Goal: Task Accomplishment & Management: Manage account settings

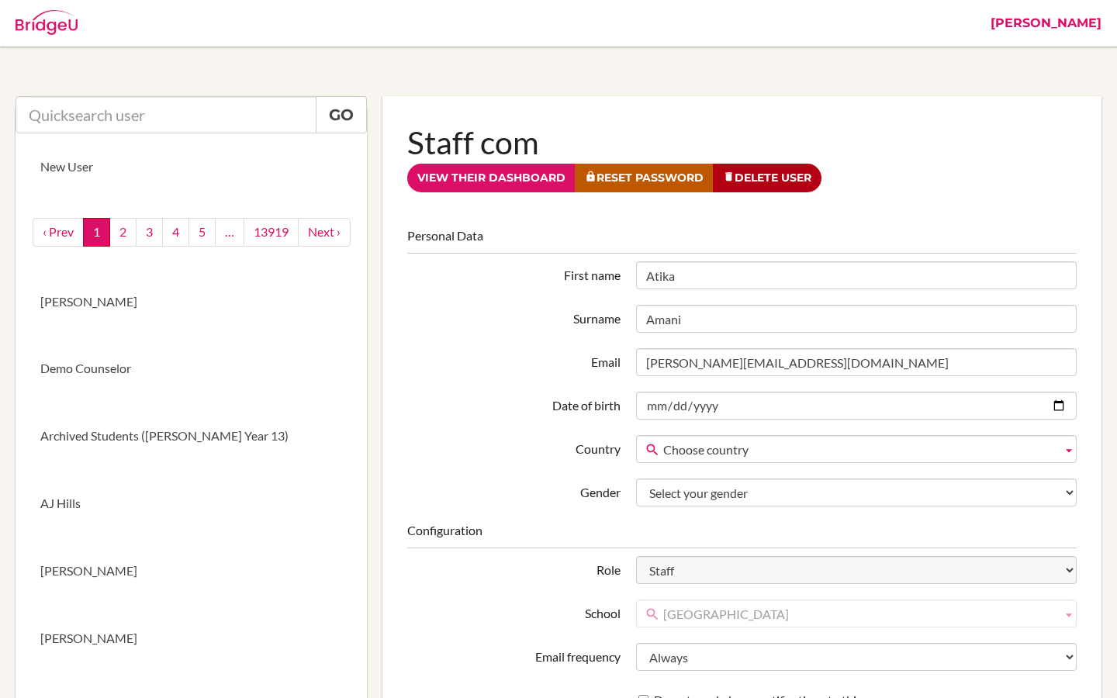
click at [1097, 23] on link "[PERSON_NAME]" at bounding box center [1046, 23] width 126 height 47
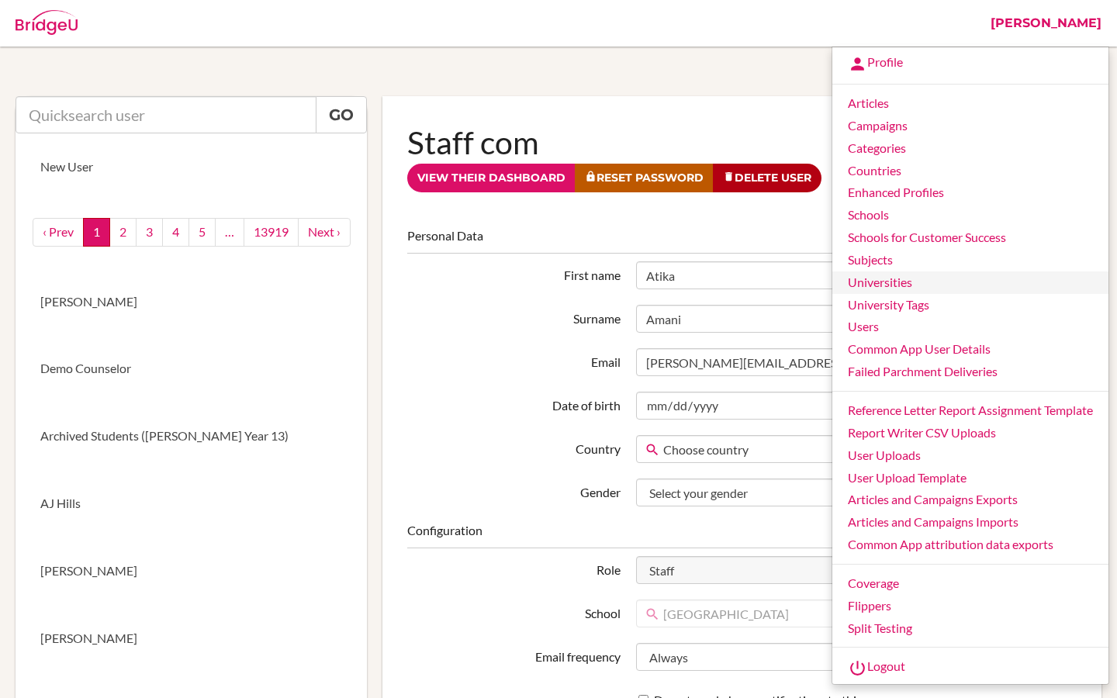
click at [889, 282] on link "Universities" at bounding box center [971, 283] width 276 height 23
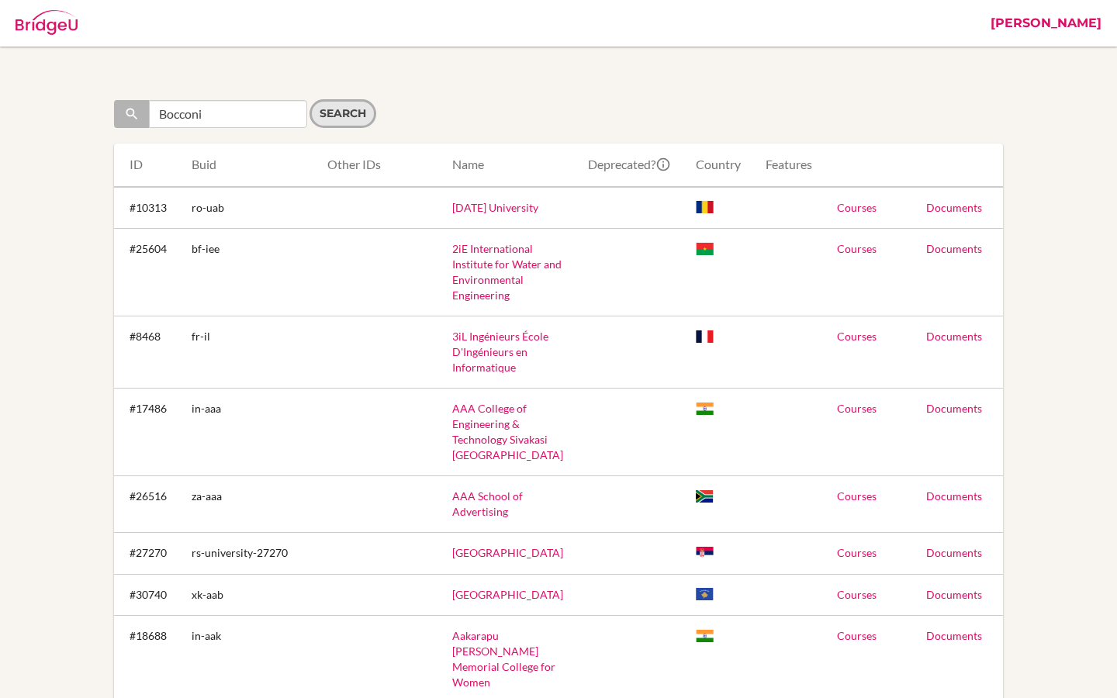
type input "Bocconi"
click at [326, 122] on input "Search" at bounding box center [343, 113] width 67 height 29
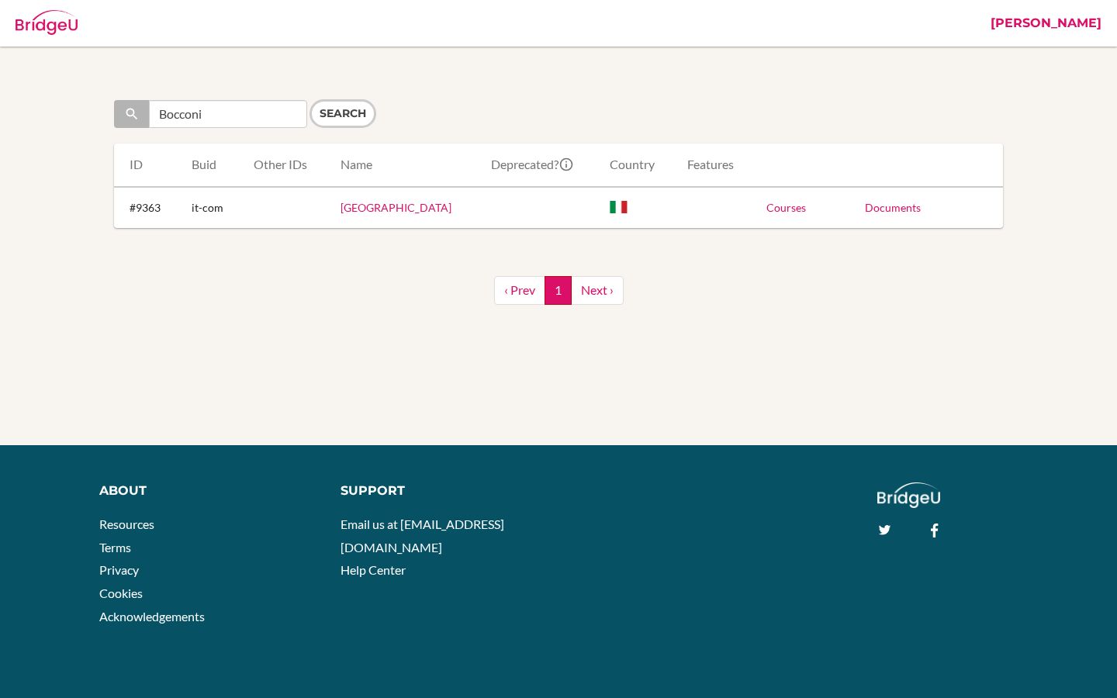
click at [789, 210] on link "Courses" at bounding box center [787, 207] width 40 height 13
drag, startPoint x: 228, startPoint y: 115, endPoint x: 117, endPoint y: 114, distance: 111.0
click at [117, 114] on div "Bocconi" at bounding box center [210, 114] width 193 height 28
paste input "[PERSON_NAME]"
type input "[PERSON_NAME]"
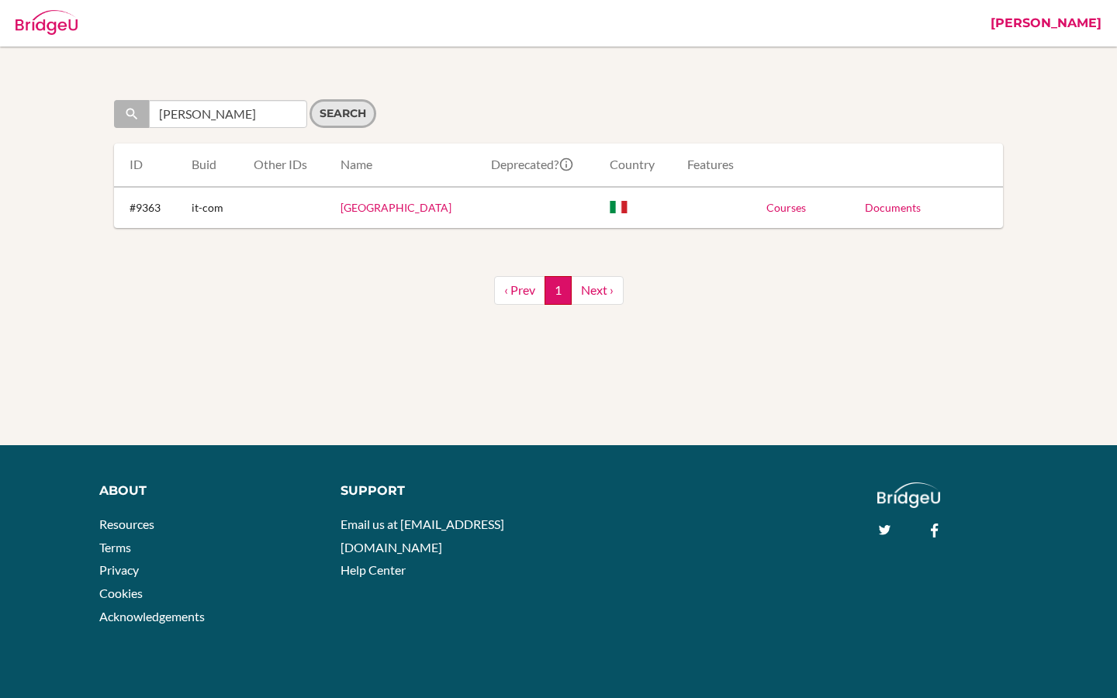
click at [331, 117] on input "Search" at bounding box center [343, 113] width 67 height 29
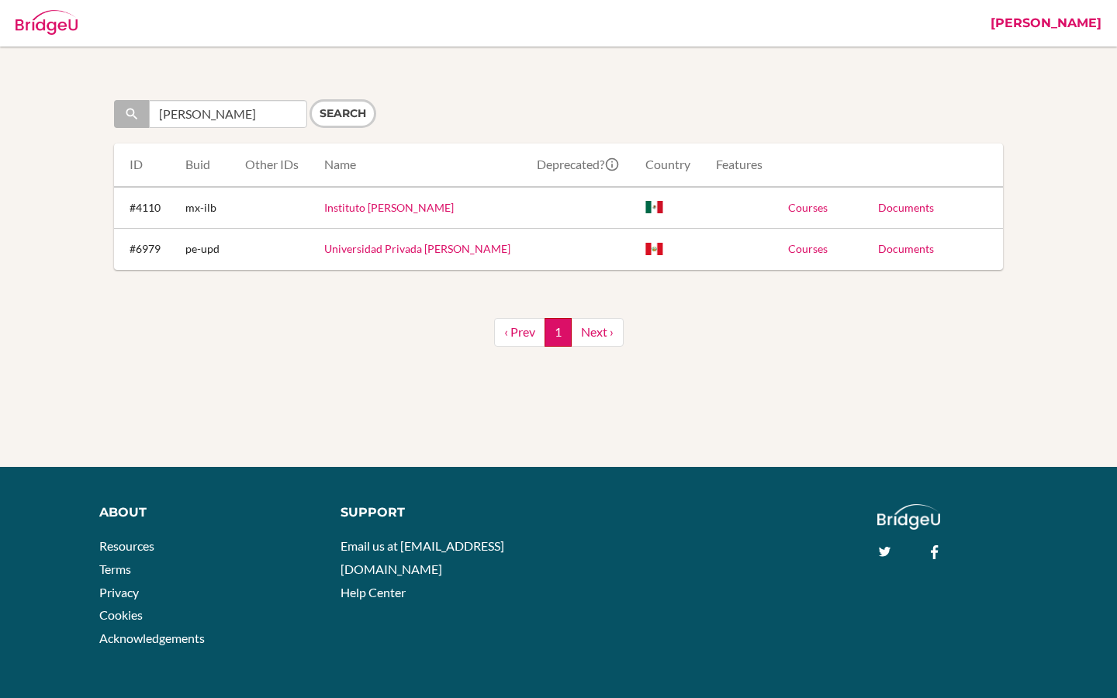
click at [818, 209] on link "Courses" at bounding box center [808, 207] width 40 height 13
click at [812, 256] on td "Courses" at bounding box center [808, 249] width 65 height 41
click at [812, 252] on link "Courses" at bounding box center [808, 248] width 40 height 13
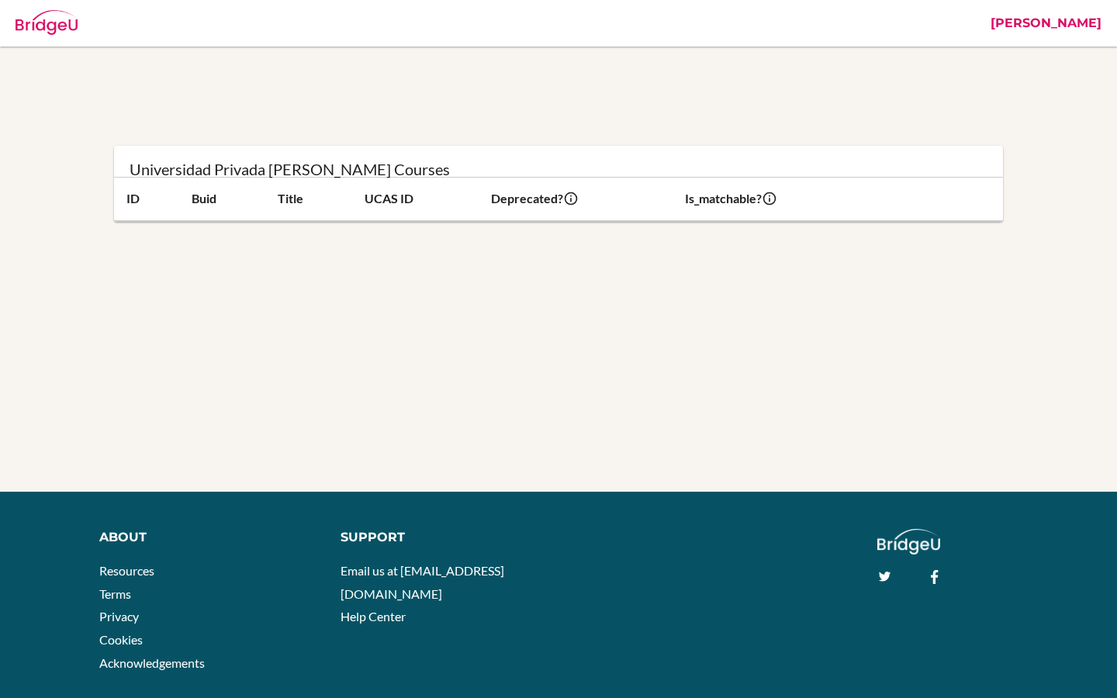
click at [1084, 29] on link "[PERSON_NAME]" at bounding box center [1046, 23] width 126 height 47
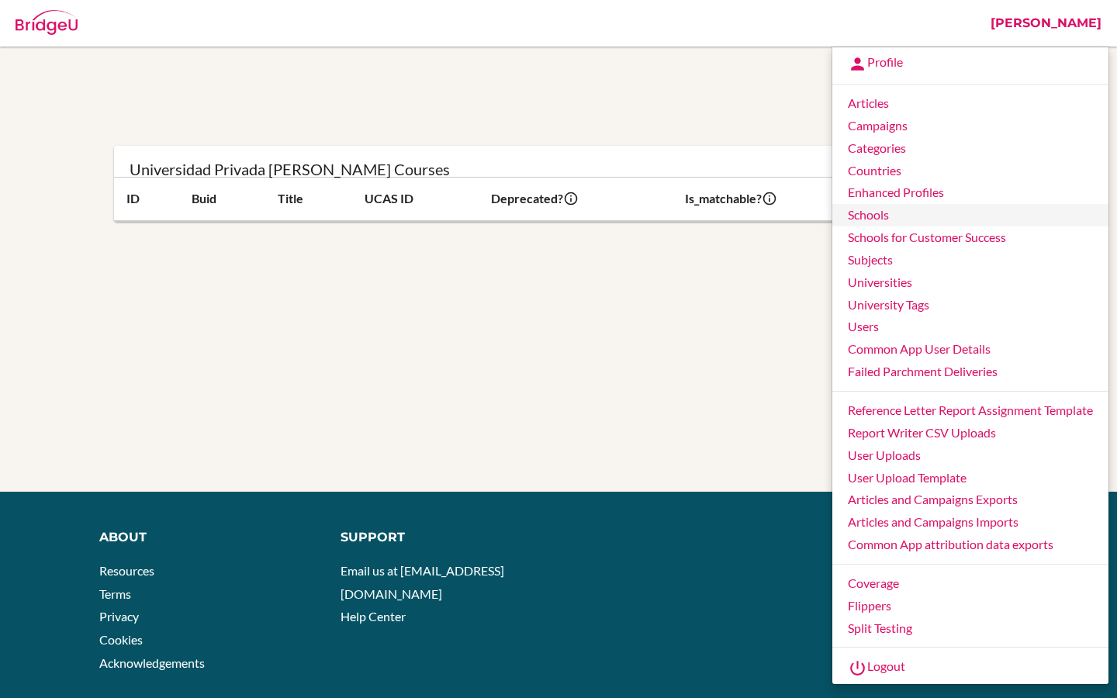
click at [880, 213] on link "Schools" at bounding box center [971, 215] width 276 height 23
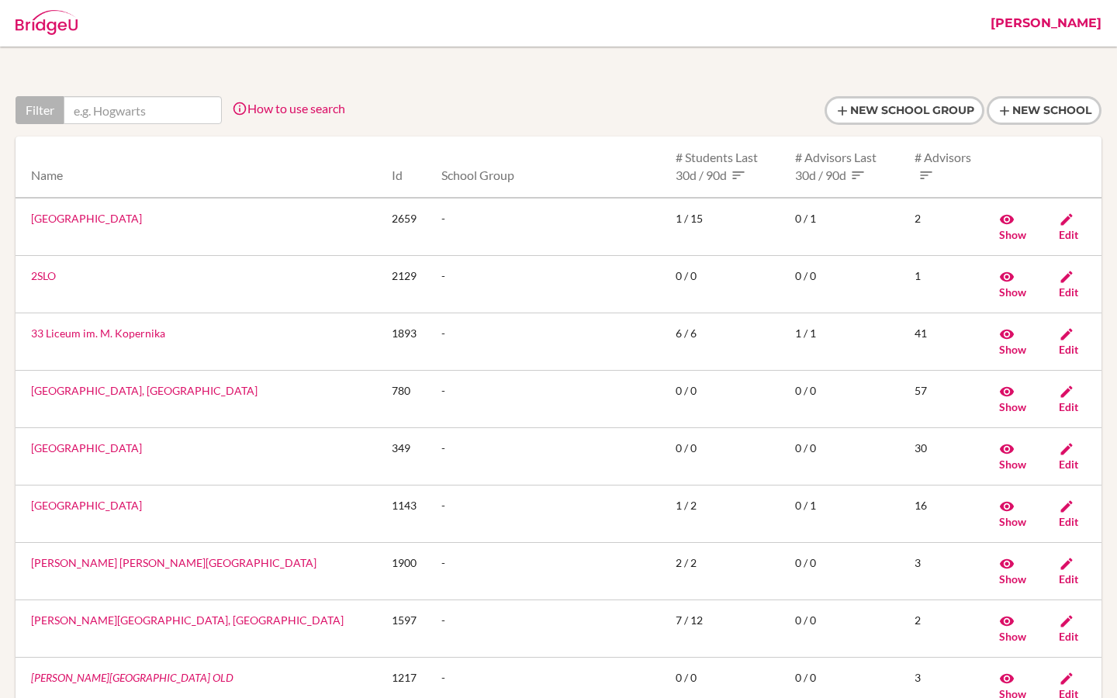
click at [1089, 24] on link "[PERSON_NAME]" at bounding box center [1046, 23] width 126 height 47
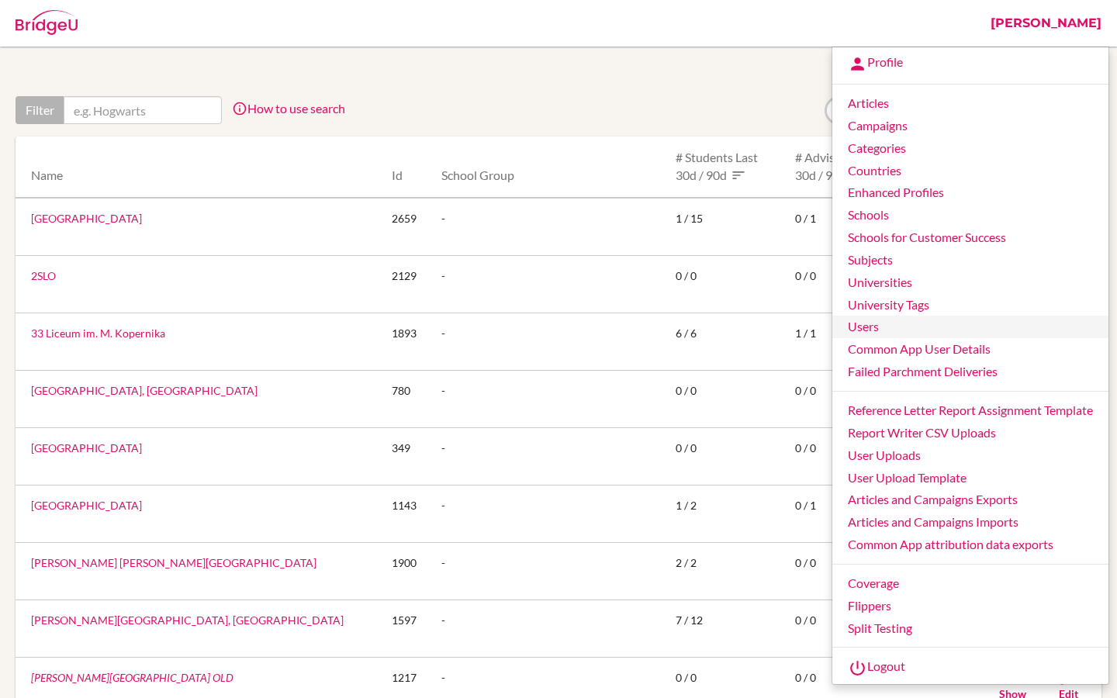
click at [863, 329] on link "Users" at bounding box center [971, 327] width 276 height 23
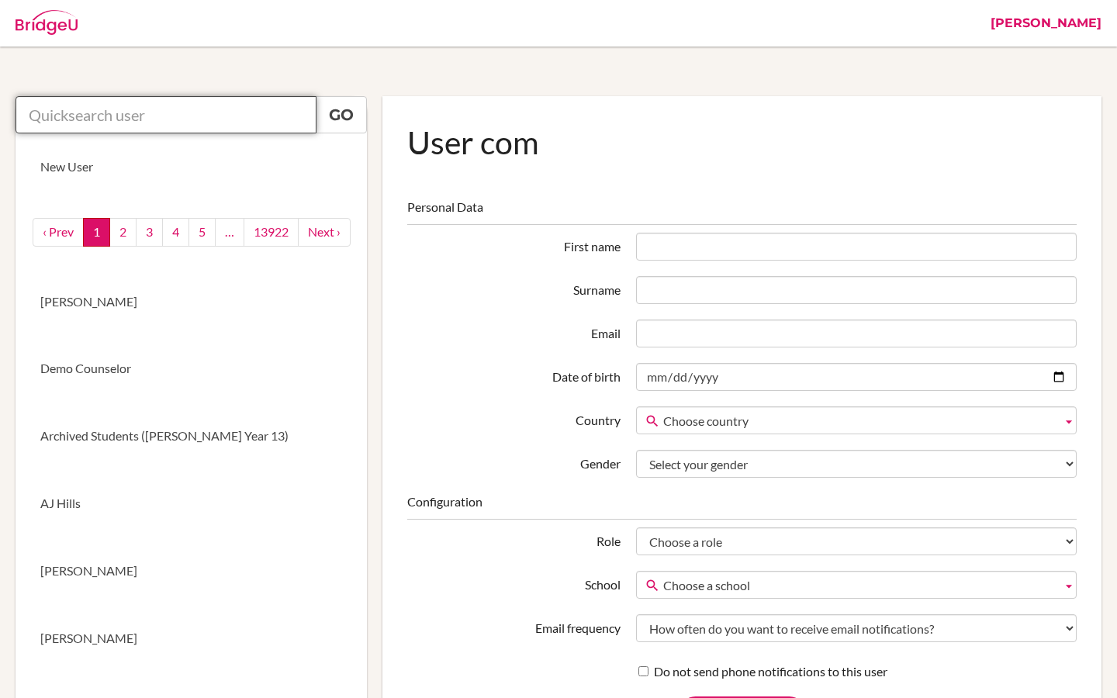
click at [212, 116] on input "text" at bounding box center [166, 114] width 301 height 37
paste input "jguss@aisa.sch.ae"
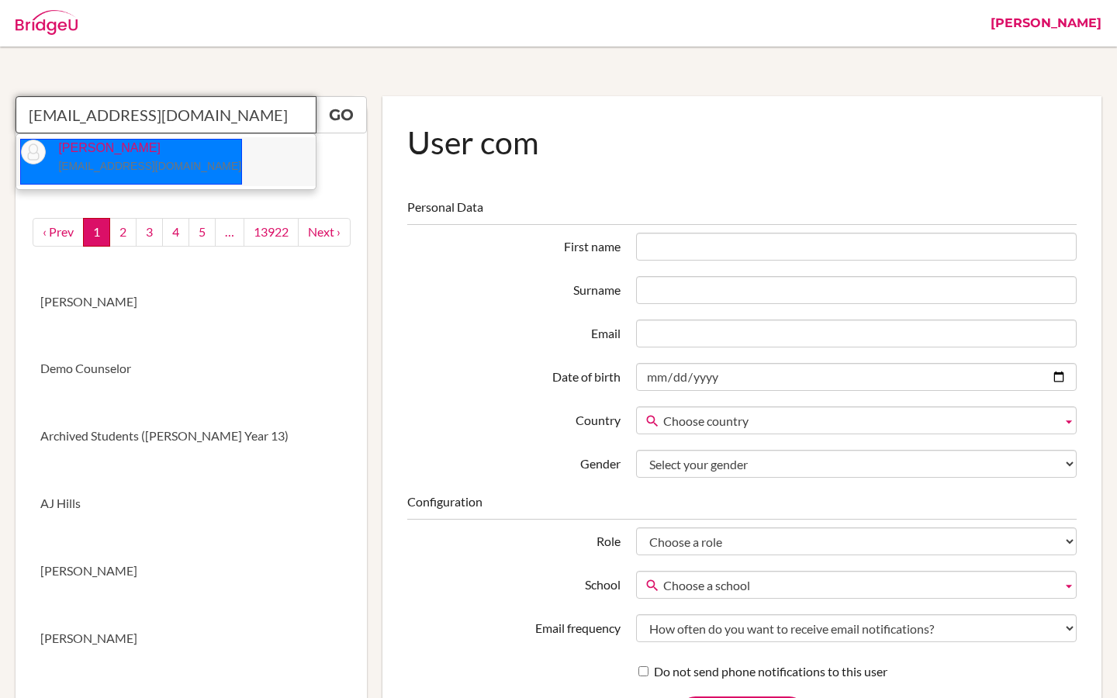
click at [168, 161] on li "Jennifer Guss jguss@aisa.sch.ae" at bounding box center [165, 161] width 299 height 49
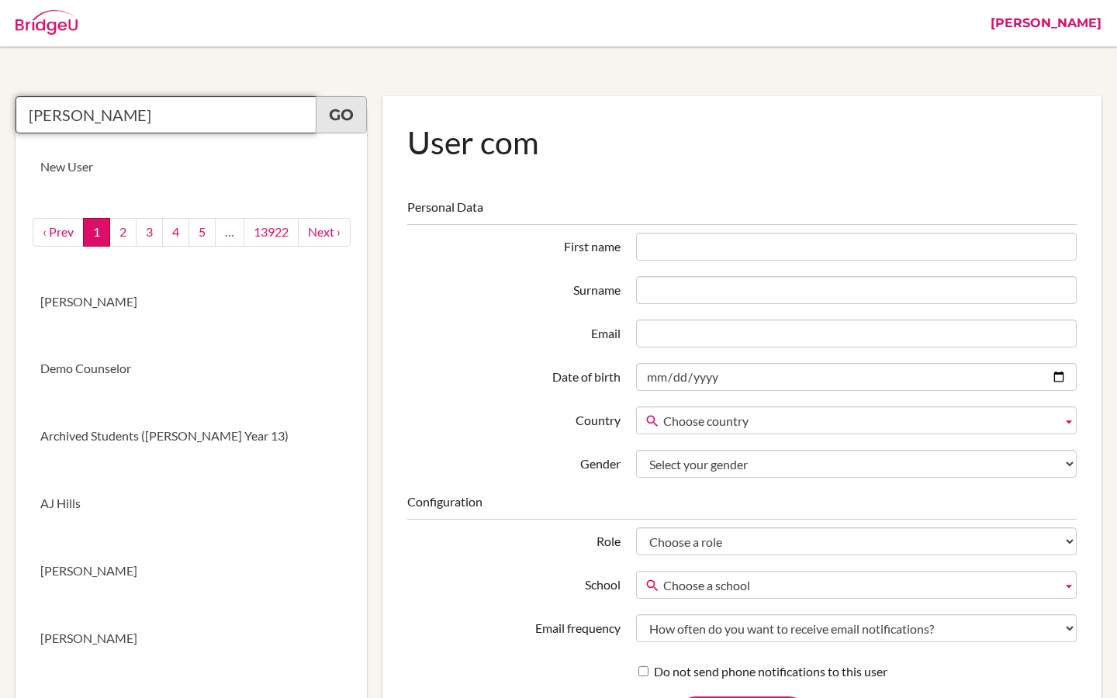
type input "Jennifer Guss"
click at [333, 125] on link "Go" at bounding box center [341, 114] width 51 height 37
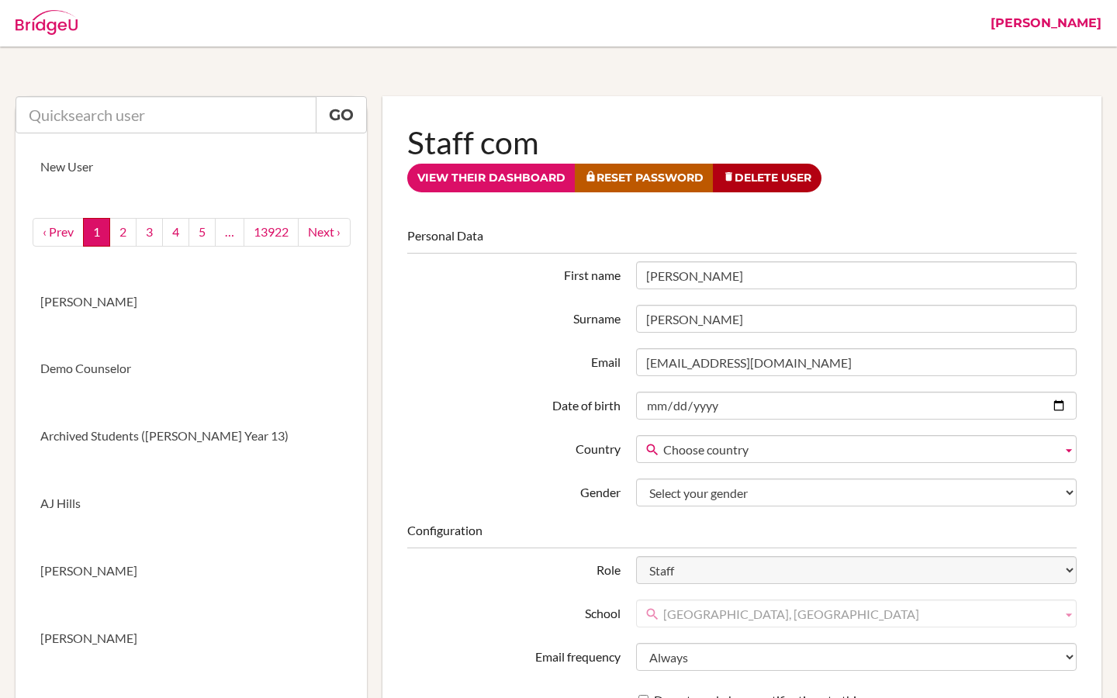
click at [1085, 19] on link "[PERSON_NAME]" at bounding box center [1046, 23] width 126 height 47
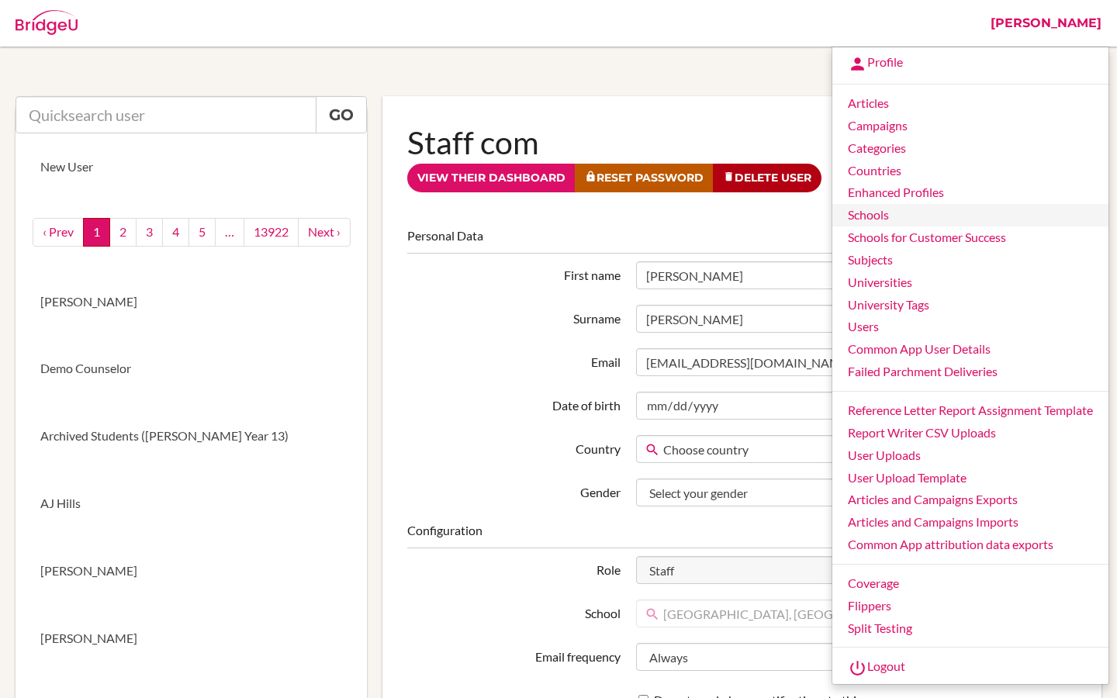
click at [863, 217] on link "Schools" at bounding box center [971, 215] width 276 height 23
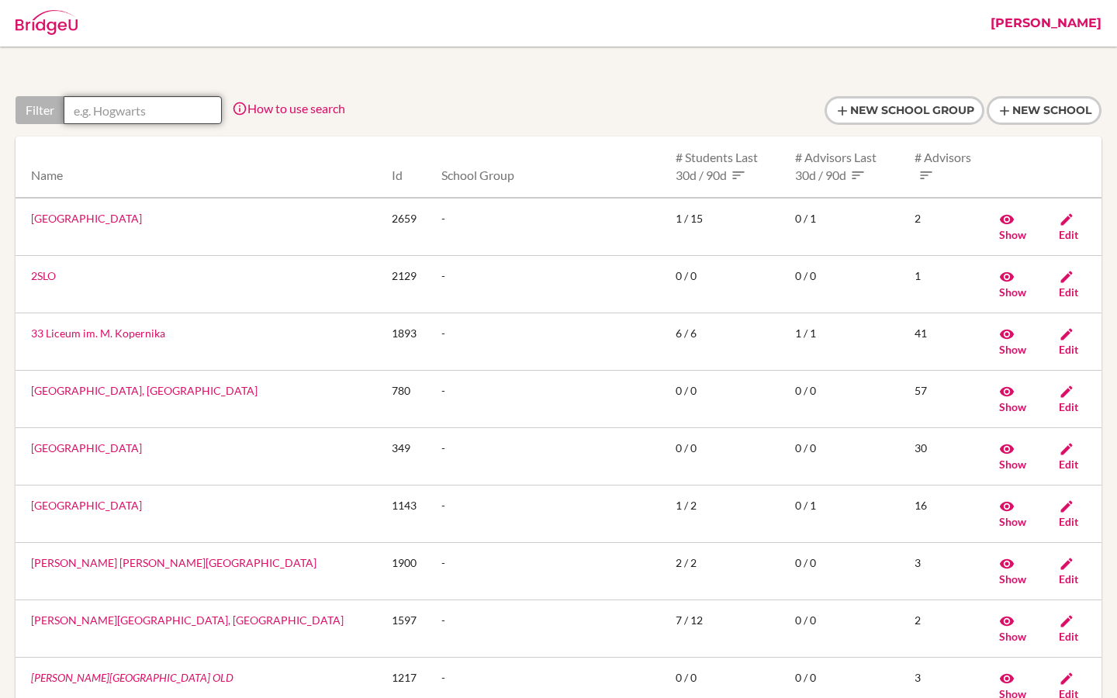
click at [140, 102] on input "text" at bounding box center [143, 110] width 158 height 28
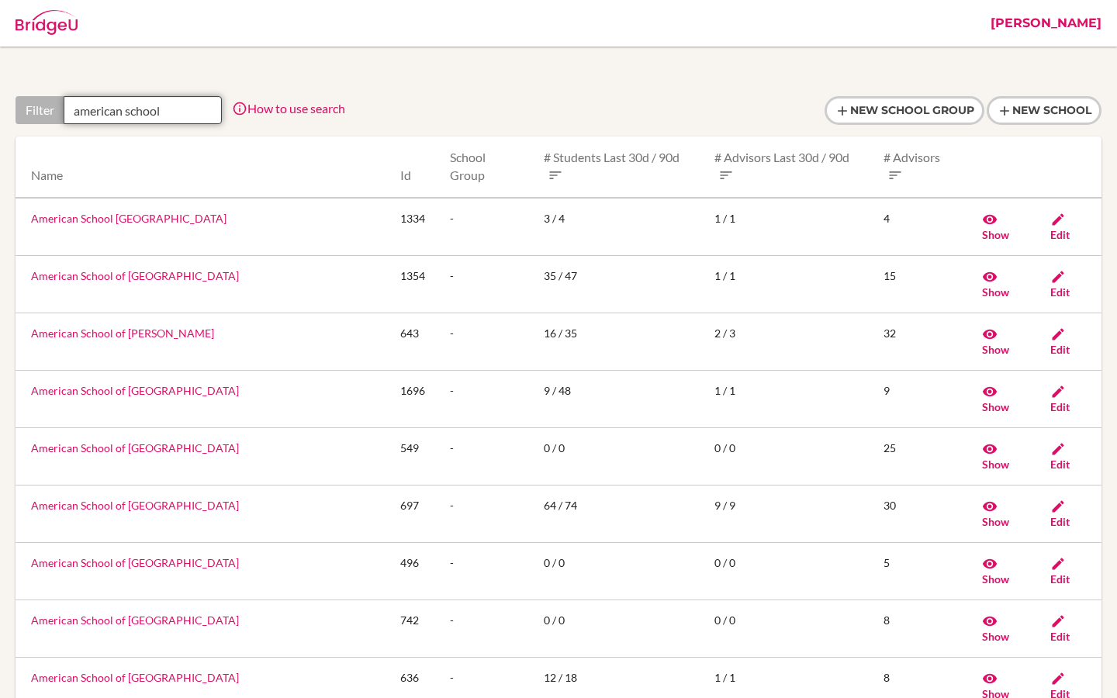
click at [126, 111] on input "american school" at bounding box center [143, 110] width 158 height 28
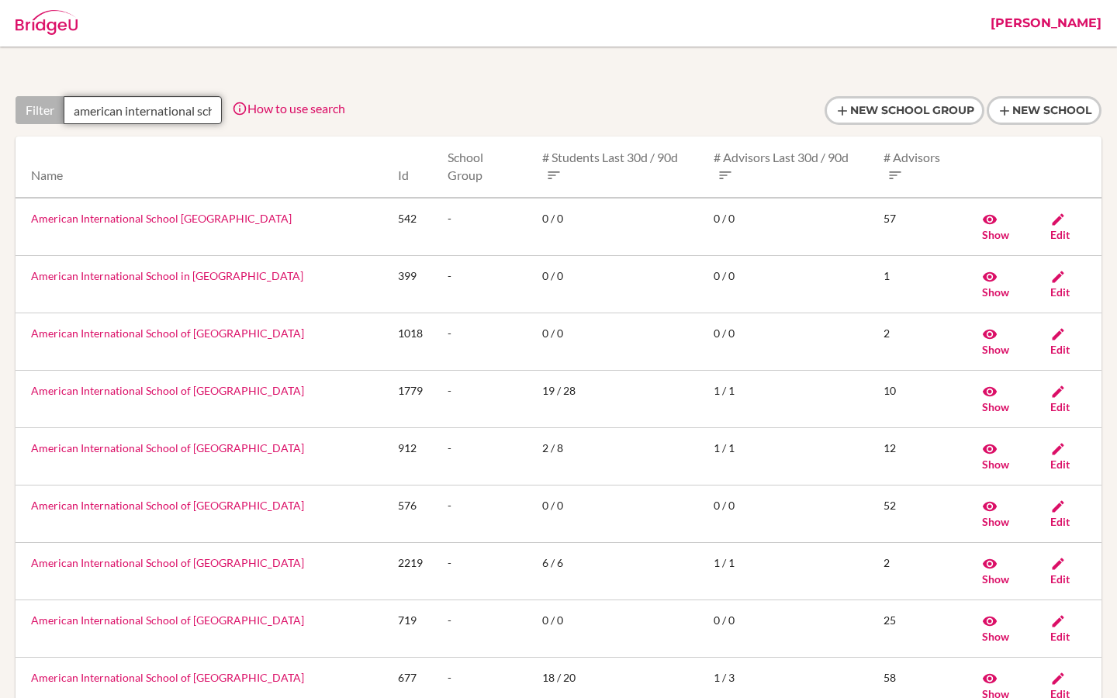
scroll to position [0, 31]
click at [209, 117] on input "american international school" at bounding box center [143, 110] width 158 height 28
click at [209, 113] on input "american international school" at bounding box center [143, 110] width 158 height 28
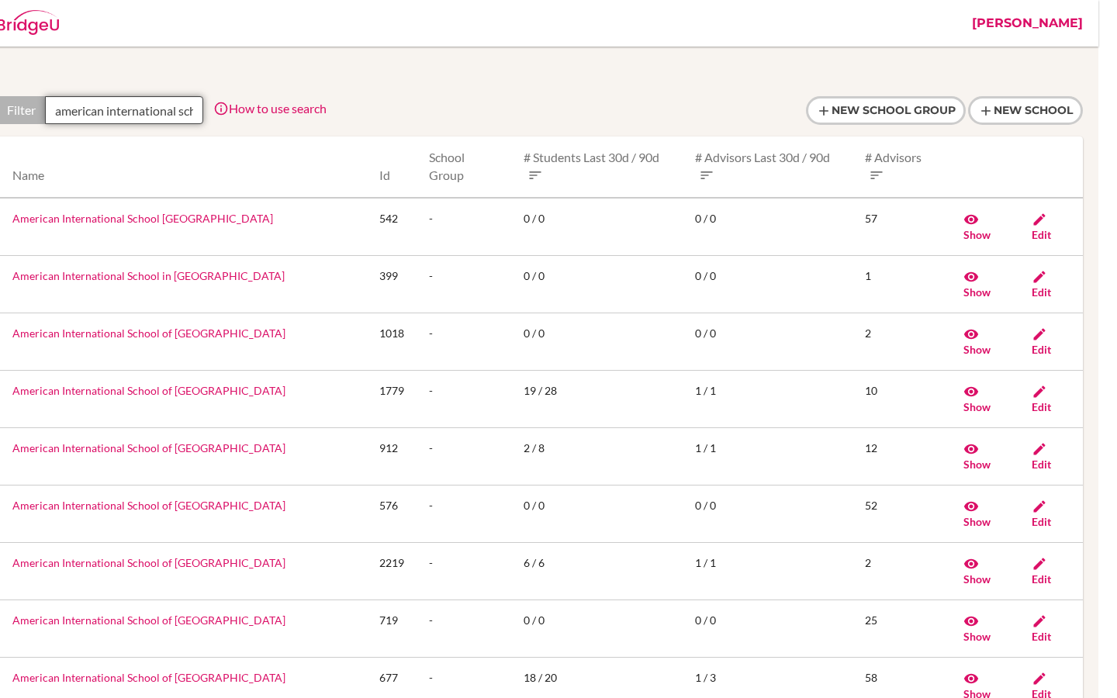
click at [190, 112] on input "american international school" at bounding box center [124, 110] width 158 height 28
click at [192, 113] on input "american international school" at bounding box center [124, 110] width 158 height 28
drag, startPoint x: 55, startPoint y: 113, endPoint x: 279, endPoint y: 107, distance: 224.3
click at [279, 107] on div "Filter american international school How to use search Filter by school name, a…" at bounding box center [162, 110] width 330 height 28
paste input "[GEOGRAPHIC_DATA] [GEOGRAPHIC_DATA]"
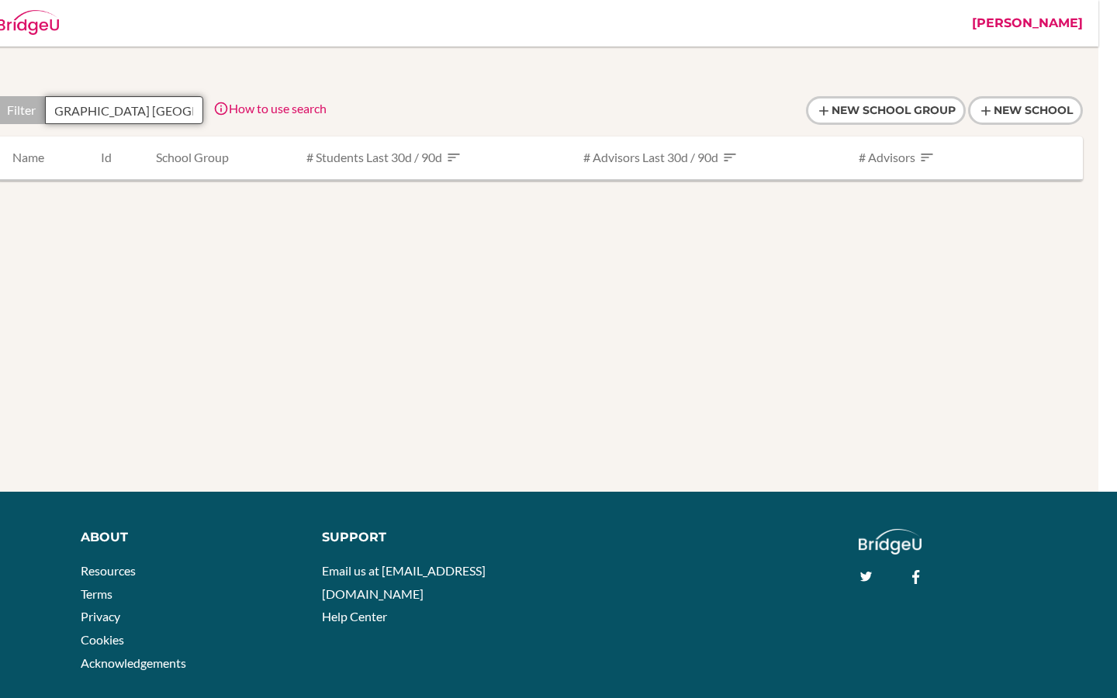
scroll to position [0, 92]
drag, startPoint x: 130, startPoint y: 112, endPoint x: 190, endPoint y: 114, distance: 60.6
click at [190, 114] on input "[GEOGRAPHIC_DATA] [GEOGRAPHIC_DATA]" at bounding box center [124, 110] width 158 height 28
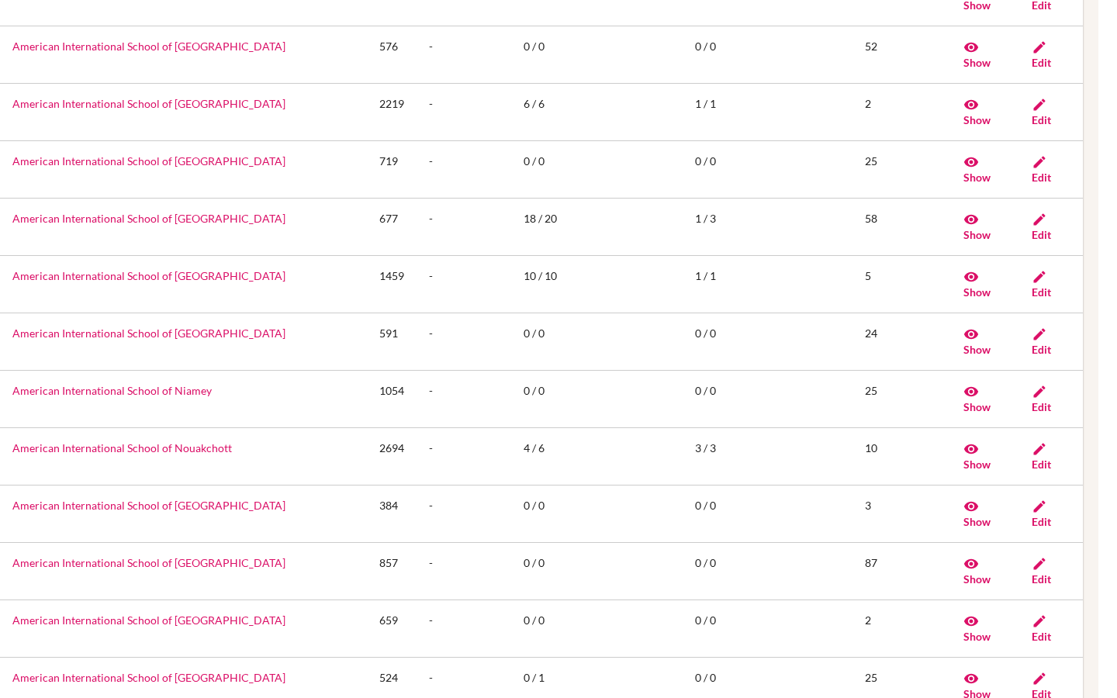
scroll to position [405, 19]
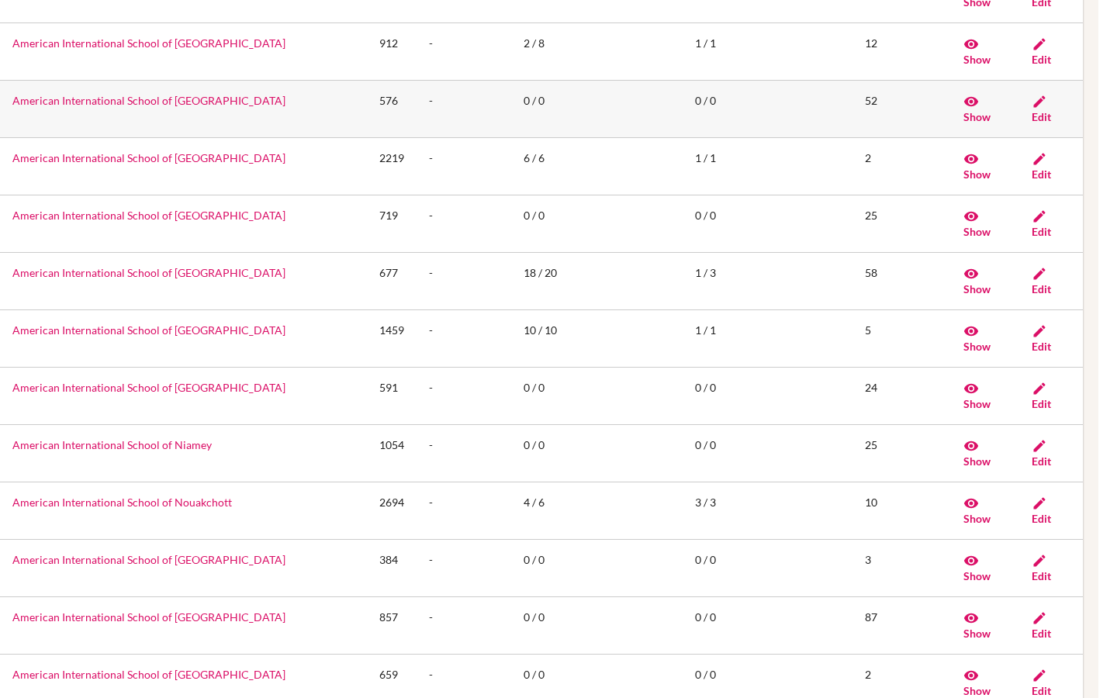
type input "American International School"
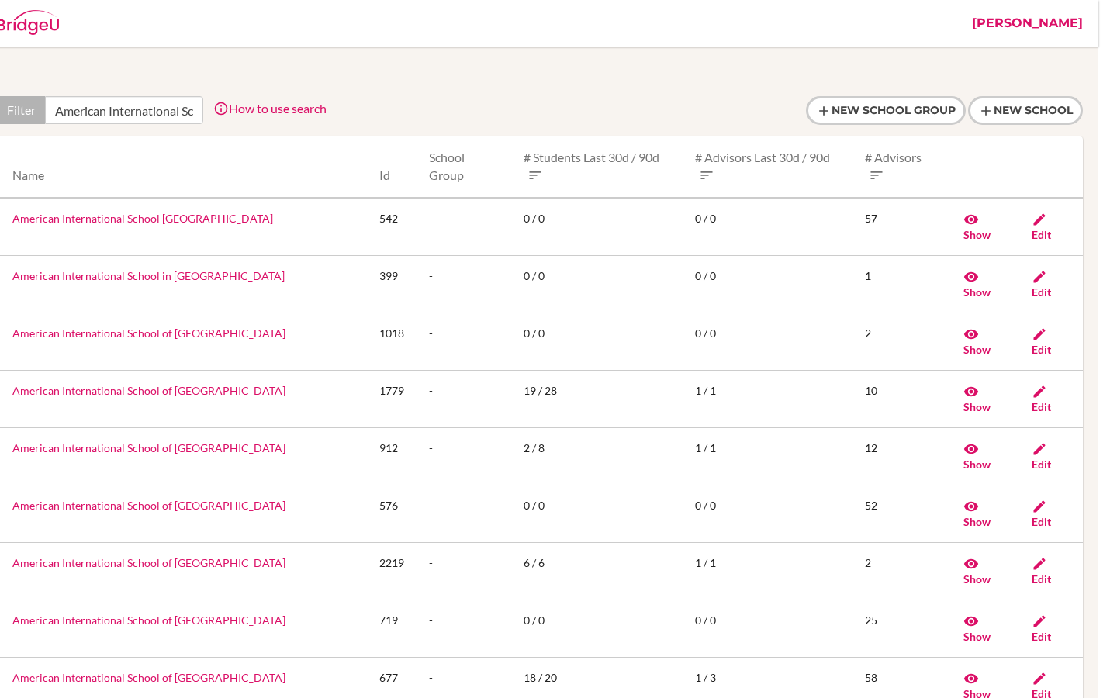
click at [1068, 28] on link "[PERSON_NAME]" at bounding box center [1027, 23] width 126 height 47
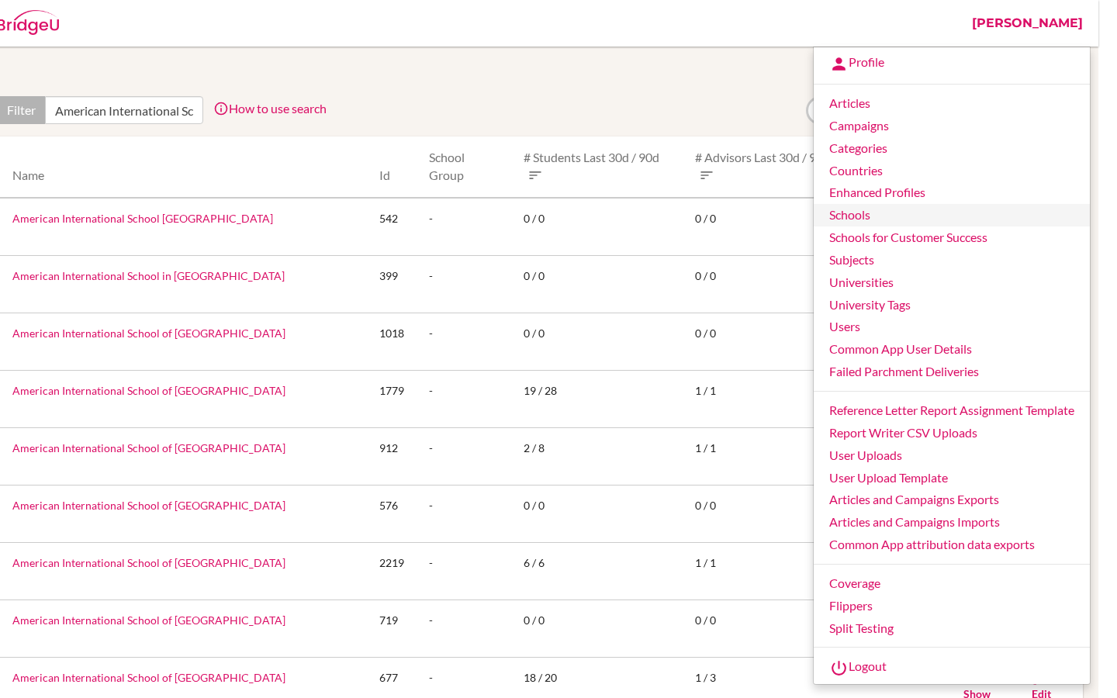
click at [860, 213] on link "Schools" at bounding box center [952, 215] width 276 height 23
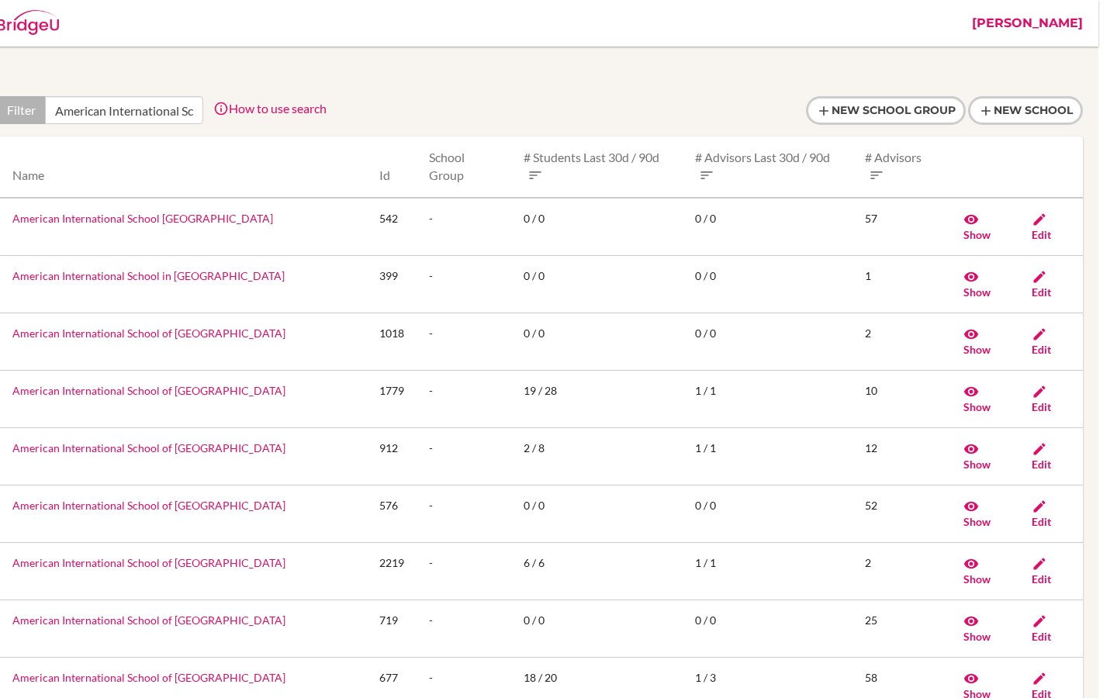
click at [1054, 23] on link "[PERSON_NAME]" at bounding box center [1027, 23] width 126 height 47
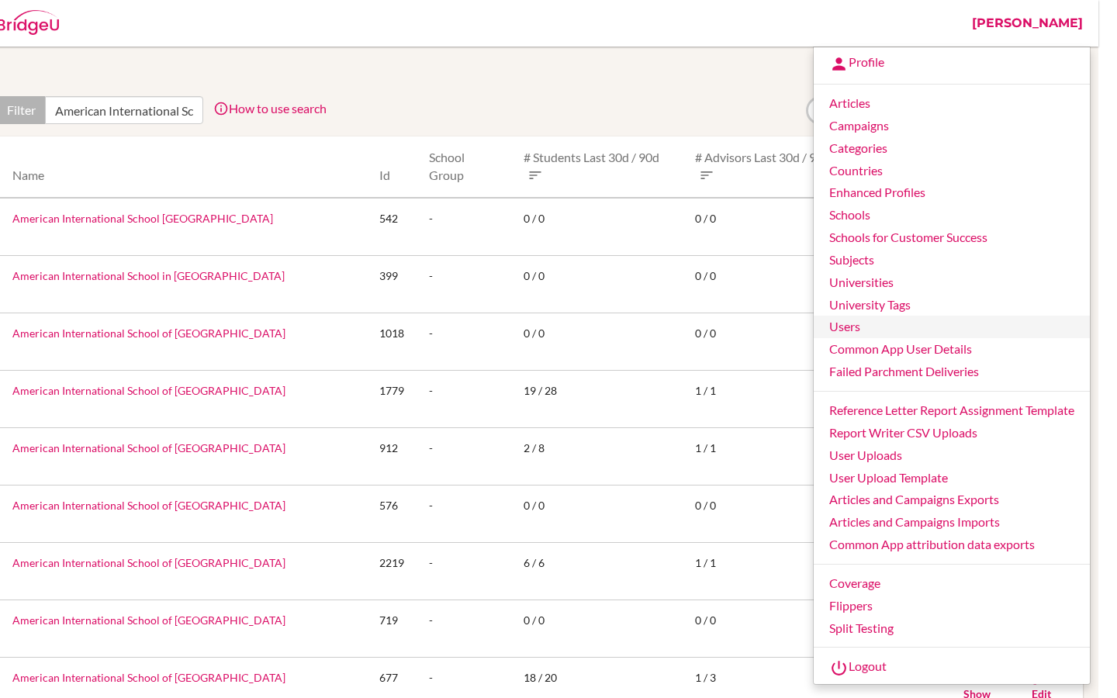
click at [855, 332] on link "Users" at bounding box center [952, 327] width 276 height 23
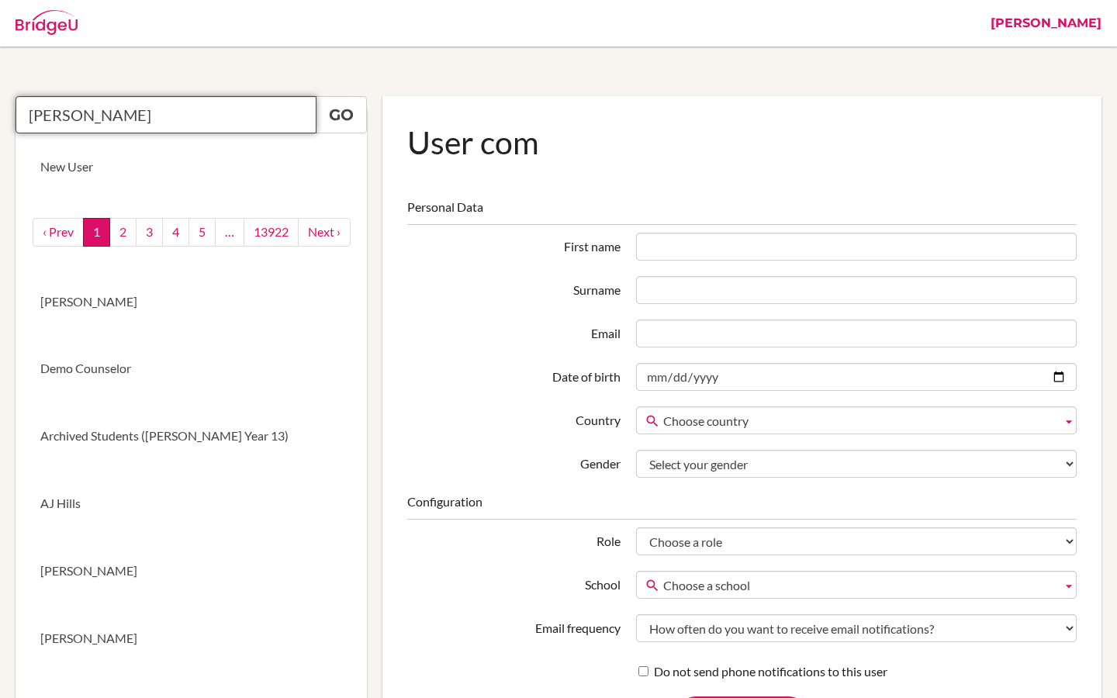
click at [144, 113] on input "Jennifer Guss" at bounding box center [166, 114] width 301 height 37
type input "Jennifer Guss"
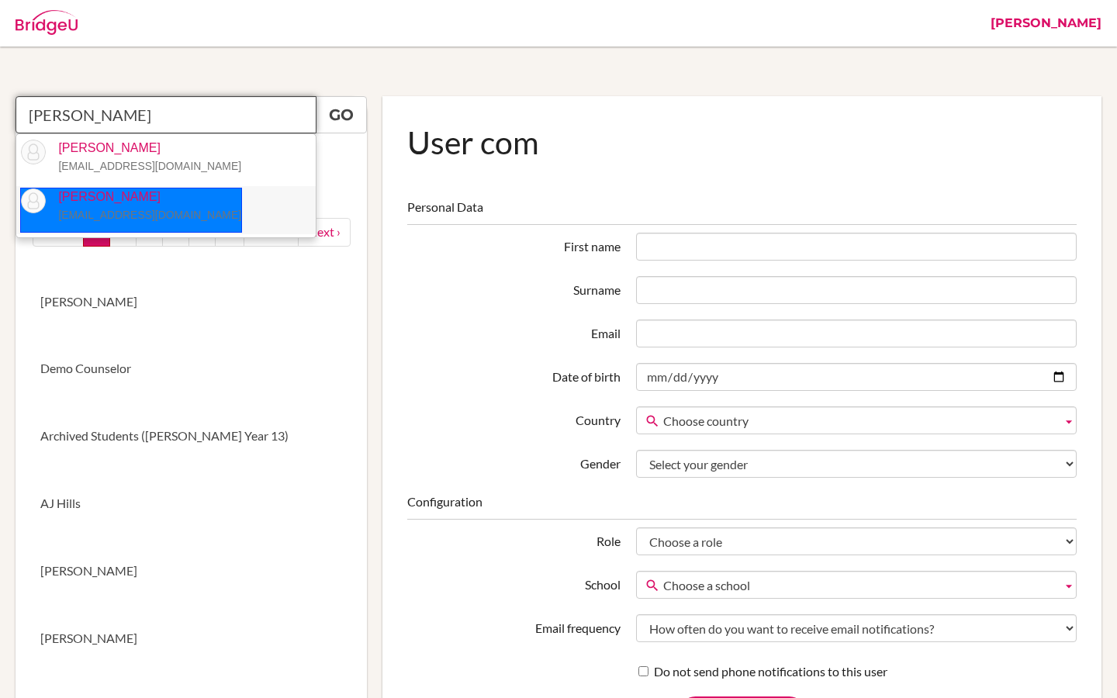
click at [113, 199] on p "Jennifer Guss jguss@aisa.sch.ae" at bounding box center [144, 207] width 196 height 36
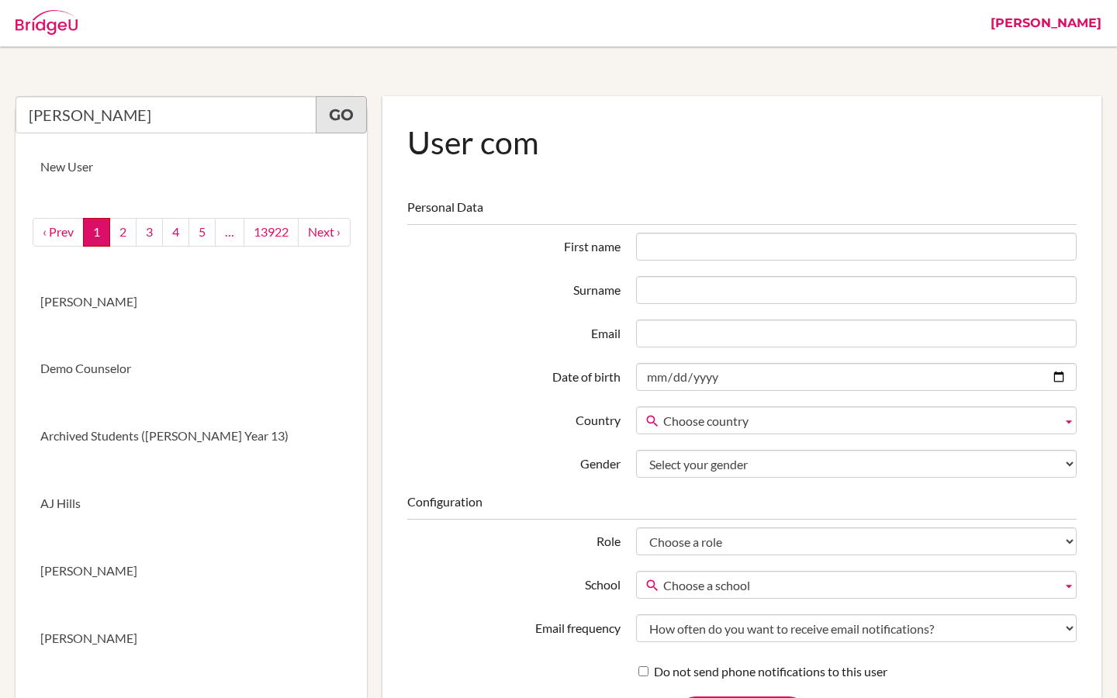
click at [328, 109] on link "Go" at bounding box center [341, 114] width 51 height 37
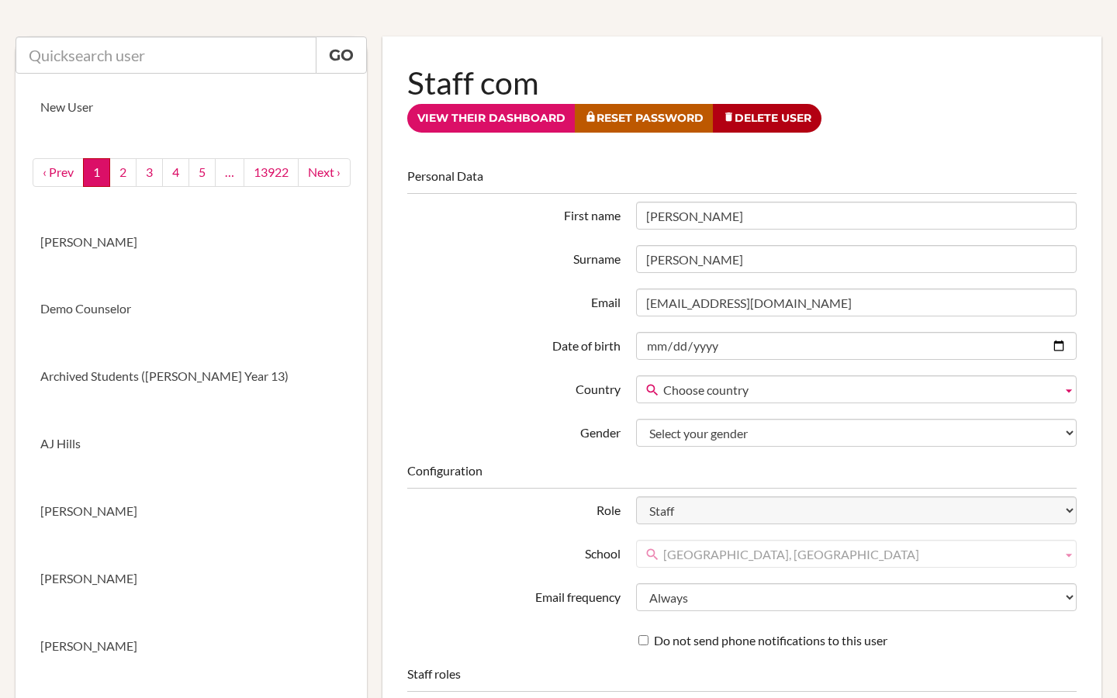
scroll to position [62, 0]
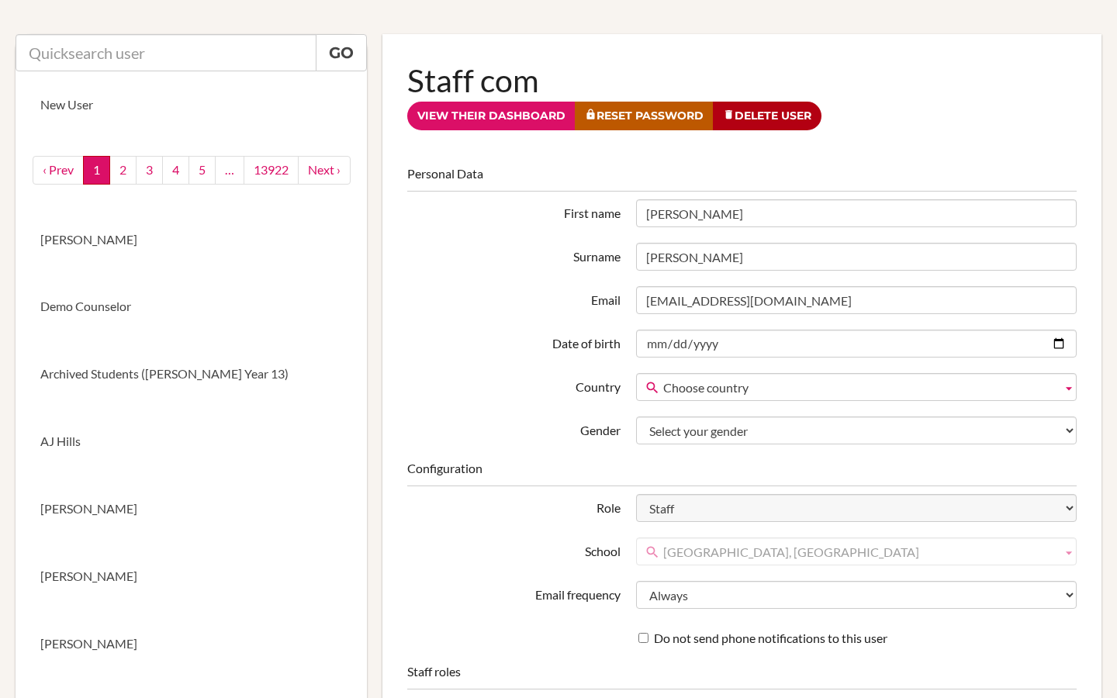
drag, startPoint x: 913, startPoint y: 555, endPoint x: 676, endPoint y: 554, distance: 237.4
click at [676, 554] on span "[GEOGRAPHIC_DATA], [GEOGRAPHIC_DATA]" at bounding box center [859, 552] width 393 height 28
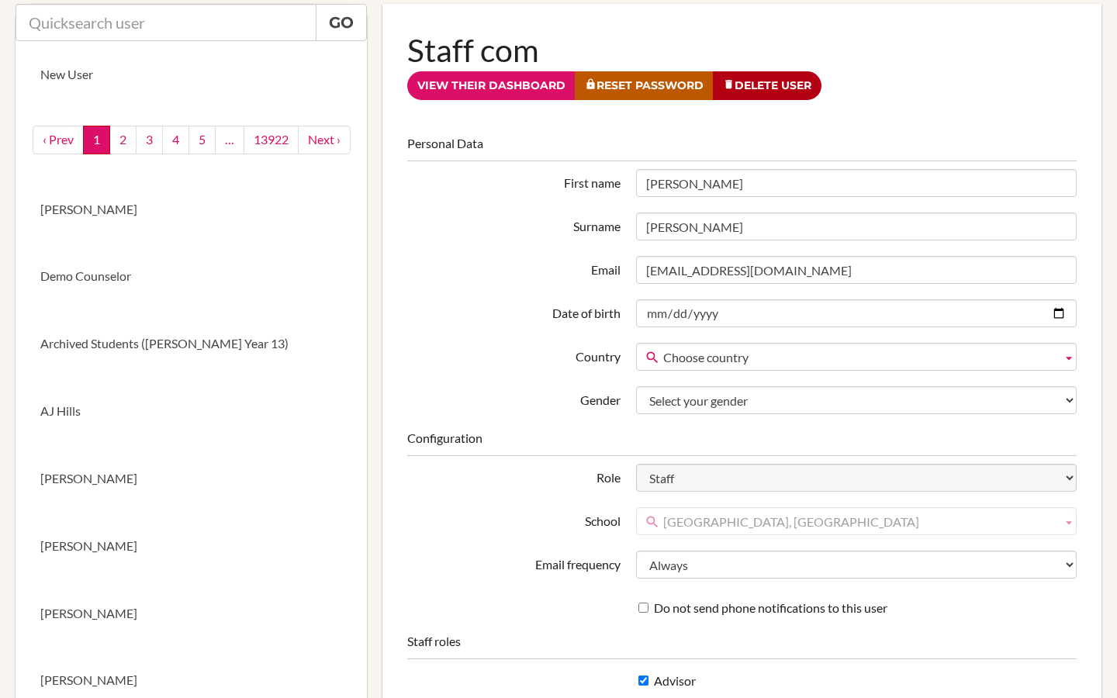
scroll to position [0, 0]
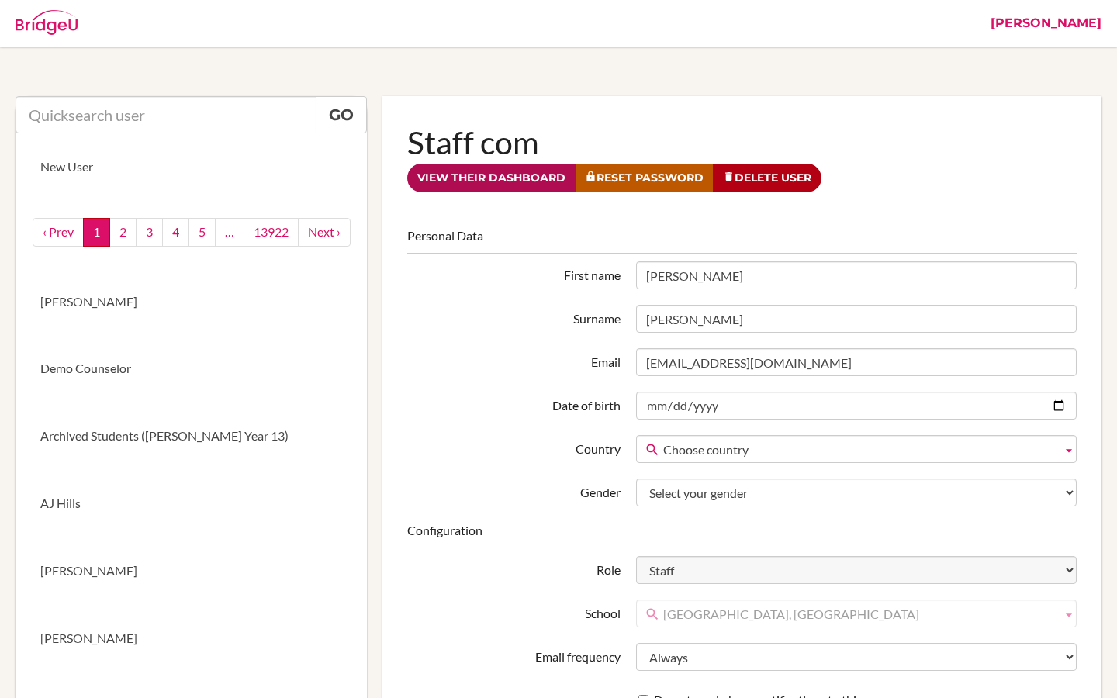
click at [482, 175] on link "View their dashboard" at bounding box center [491, 178] width 168 height 29
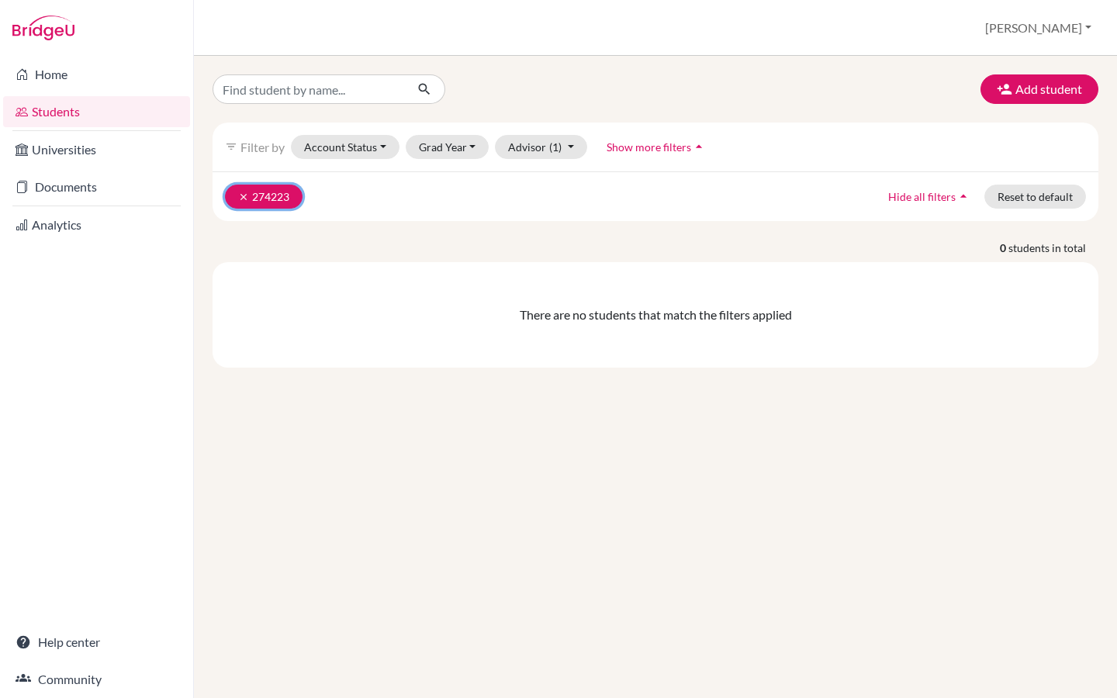
click at [253, 199] on button "clear 274223" at bounding box center [264, 197] width 78 height 24
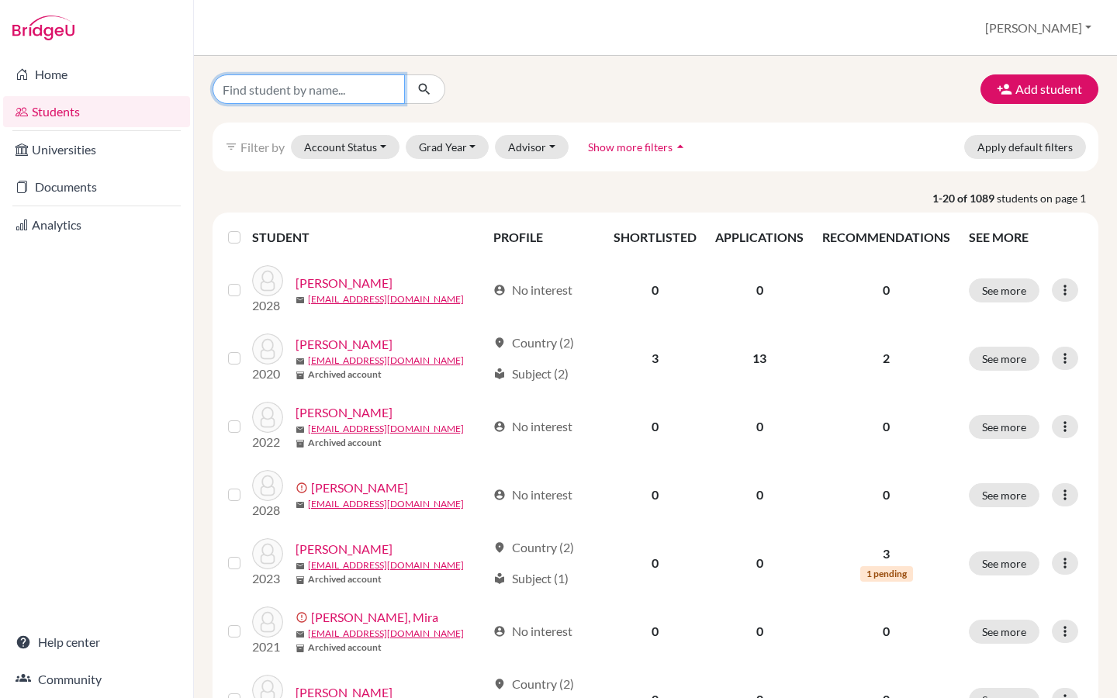
click at [275, 99] on input "Find student by name..." at bounding box center [309, 88] width 192 height 29
click at [286, 98] on input "Find student by name..." at bounding box center [309, 88] width 192 height 29
paste input "[EMAIL_ADDRESS][DOMAIN_NAME]"
type input "[EMAIL_ADDRESS][DOMAIN_NAME]"
click at [432, 85] on button "submit" at bounding box center [424, 88] width 41 height 29
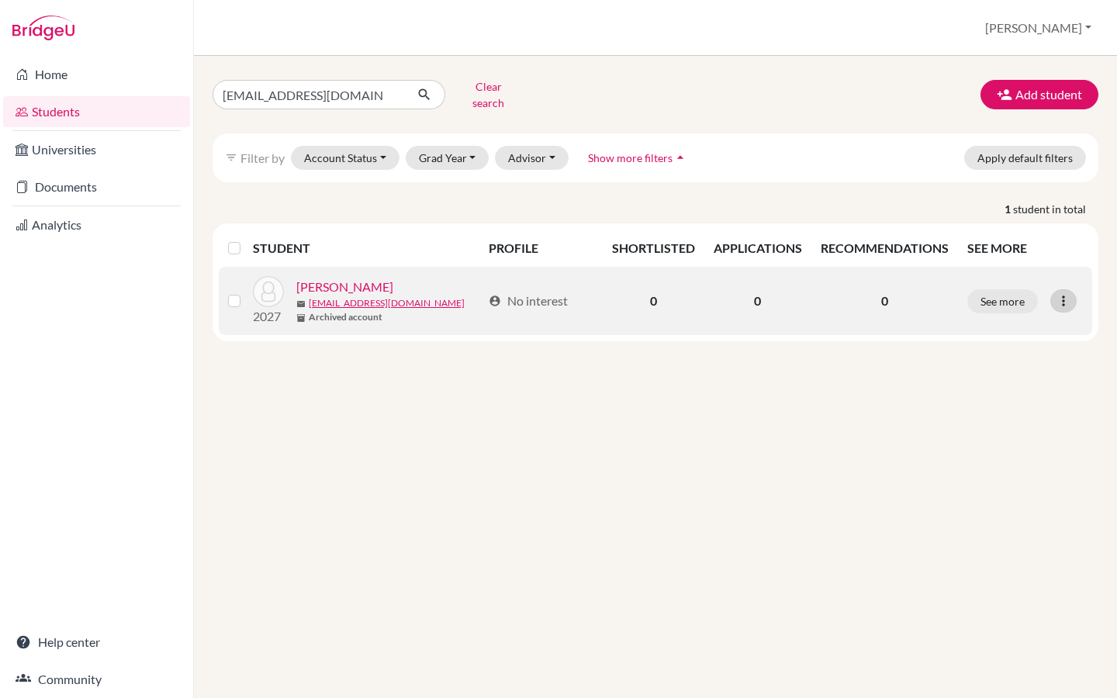
click at [1057, 296] on icon at bounding box center [1064, 301] width 16 height 16
click at [1013, 325] on button "Edit student" at bounding box center [995, 333] width 123 height 25
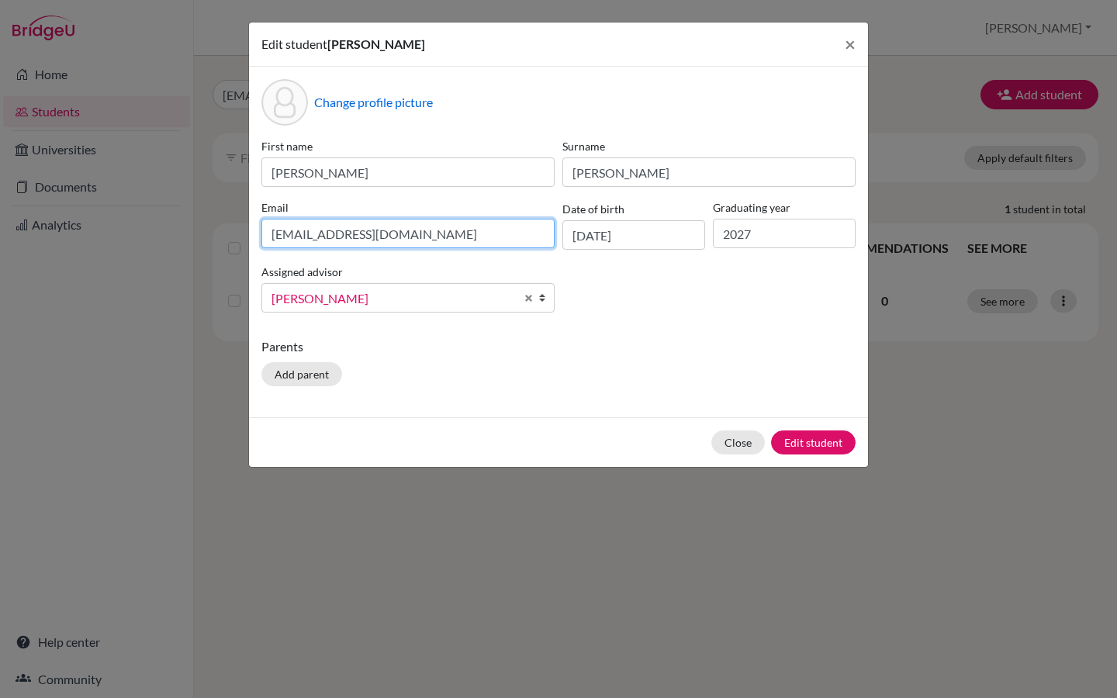
click at [313, 235] on input "cconnor@aisa.sch.ae" at bounding box center [407, 233] width 293 height 29
type input "cconnor+1@aisa.sch.ae"
click at [814, 442] on button "Edit student" at bounding box center [813, 443] width 85 height 24
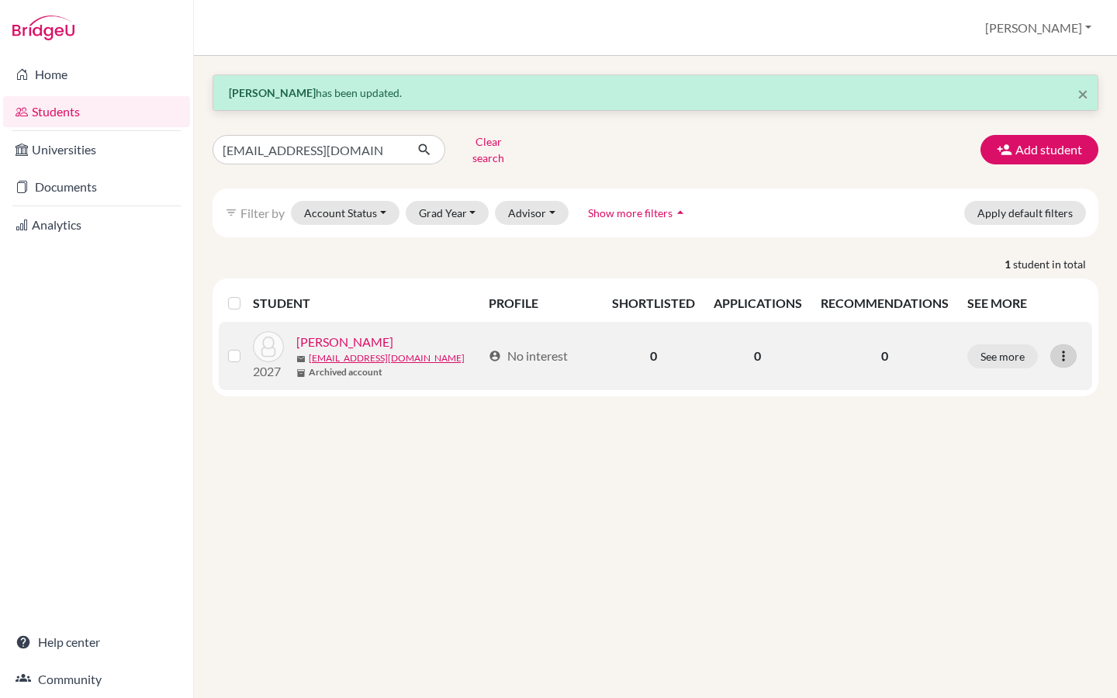
click at [1061, 348] on icon at bounding box center [1064, 356] width 16 height 16
click at [1013, 376] on button "Edit student" at bounding box center [995, 388] width 123 height 25
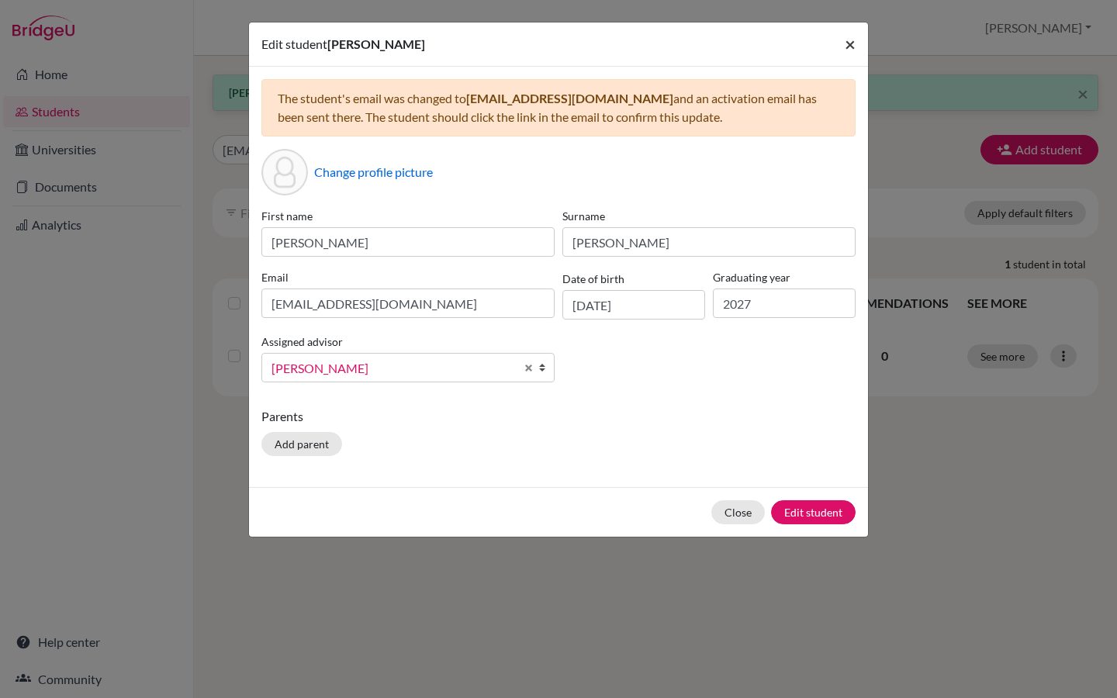
click at [852, 47] on span "×" at bounding box center [850, 44] width 11 height 23
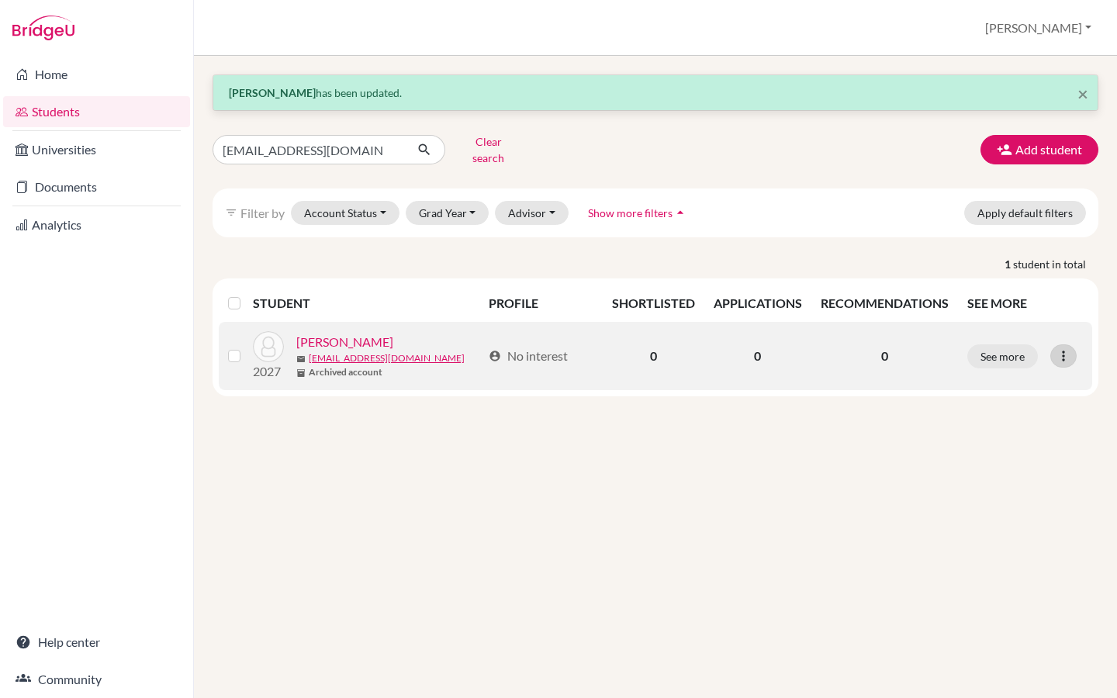
click at [1053, 351] on div at bounding box center [1064, 355] width 26 height 23
click at [1018, 376] on button "Edit student" at bounding box center [995, 388] width 123 height 25
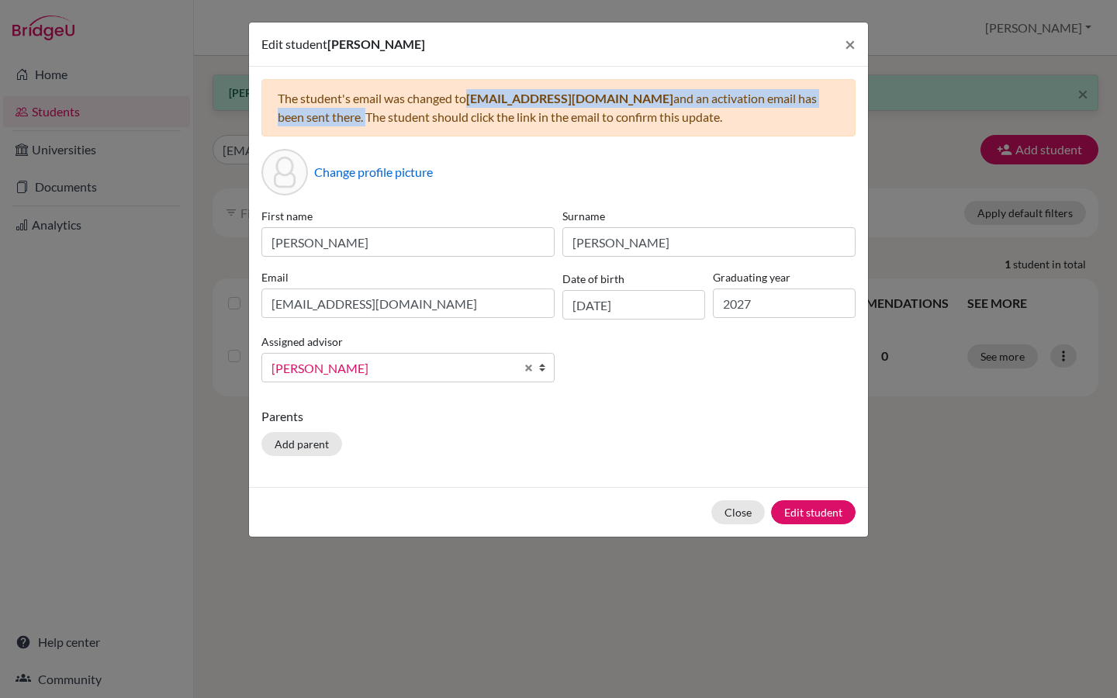
drag, startPoint x: 469, startPoint y: 101, endPoint x: 835, endPoint y: 102, distance: 366.2
click at [835, 102] on div "The student's email was changed to cconnor+1@aisa.sch.ae and an activation emai…" at bounding box center [558, 107] width 594 height 57
copy div "cconnor+1@aisa.sch.ae and an activation email has been sent there."
